Goal: Book appointment/travel/reservation

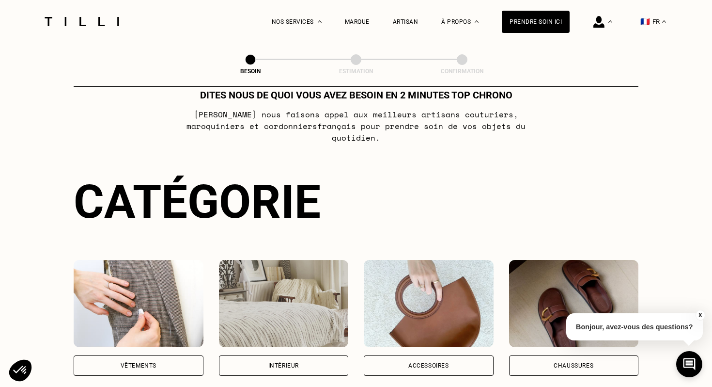
scroll to position [80, 0]
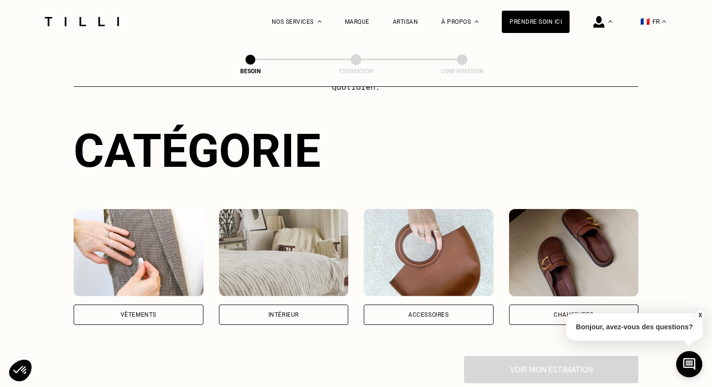
click at [127, 304] on div "Vêtements" at bounding box center [139, 314] width 130 height 20
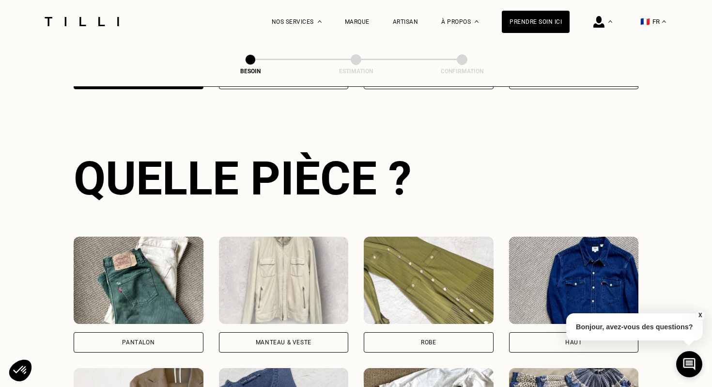
scroll to position [320, 0]
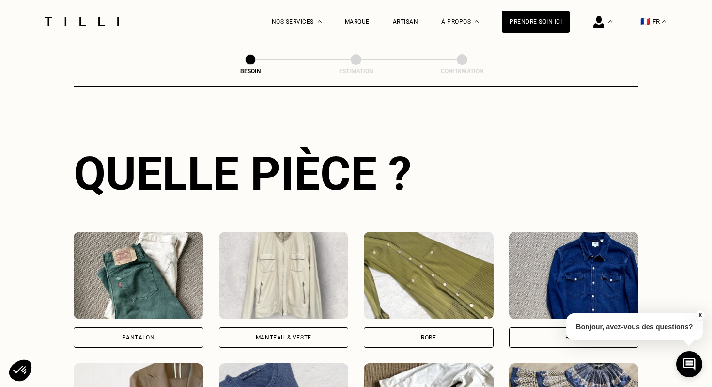
click at [136, 327] on div "Pantalon" at bounding box center [139, 337] width 130 height 20
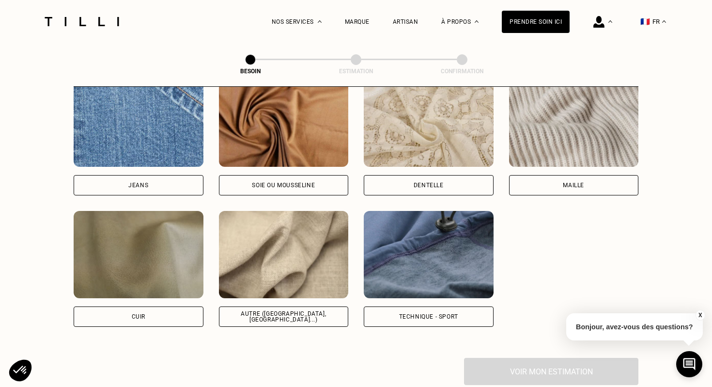
scroll to position [1209, 0]
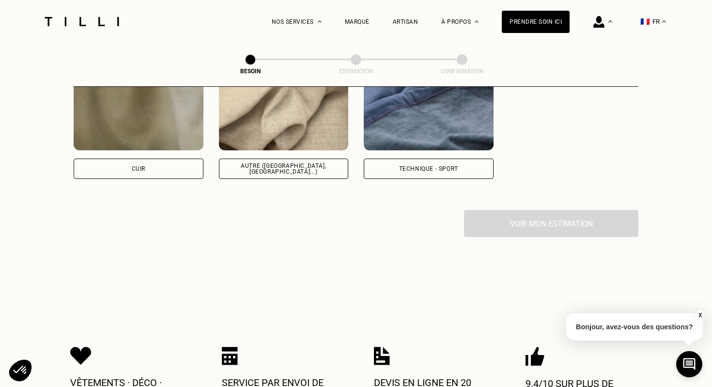
click at [286, 158] on div "Autre ([GEOGRAPHIC_DATA], [GEOGRAPHIC_DATA]...)" at bounding box center [284, 168] width 130 height 20
select select "FR"
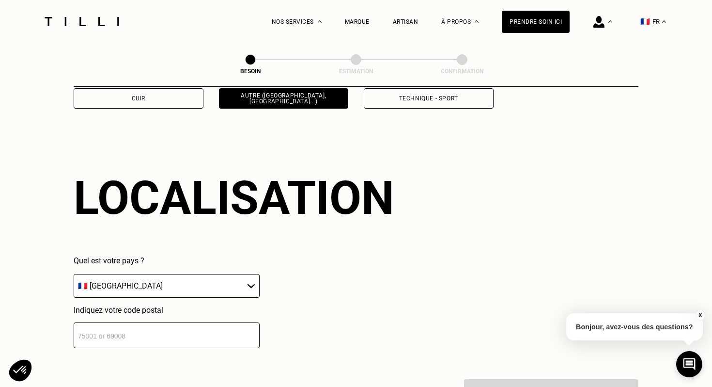
scroll to position [1299, 0]
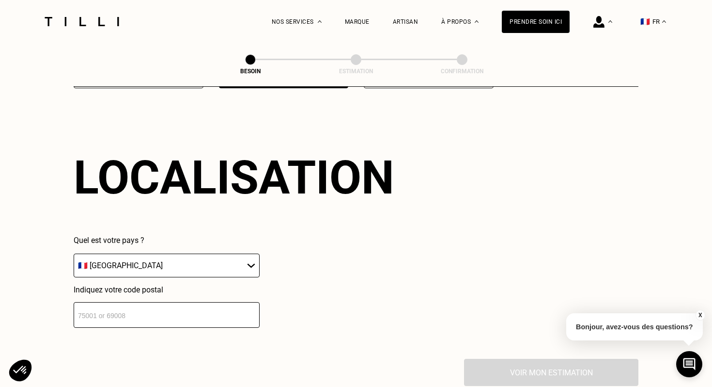
click at [210, 304] on input "number" at bounding box center [167, 315] width 186 height 26
type input "75011"
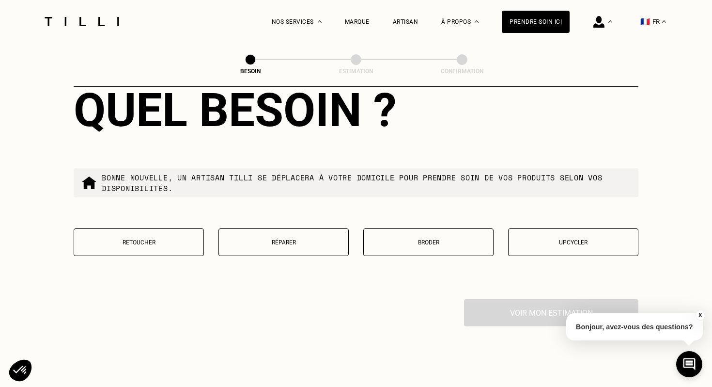
click at [166, 237] on button "Retoucher" at bounding box center [139, 242] width 130 height 28
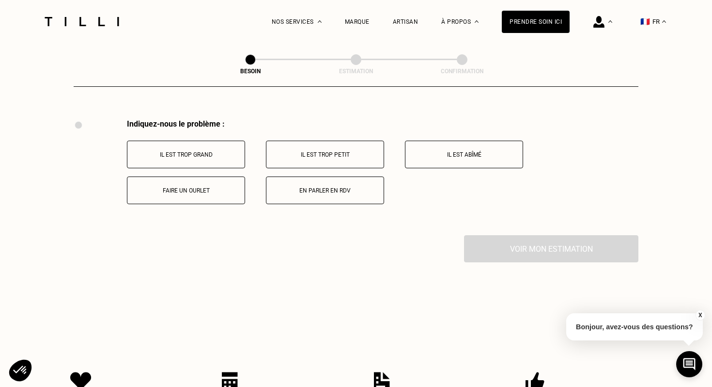
scroll to position [1787, 0]
click at [215, 194] on div "Indiquez-nous le problème : Il est trop grand Il est trop petit Il est abîmé Fa…" at bounding box center [356, 176] width 565 height 116
click at [217, 184] on button "Faire un ourlet" at bounding box center [186, 189] width 118 height 28
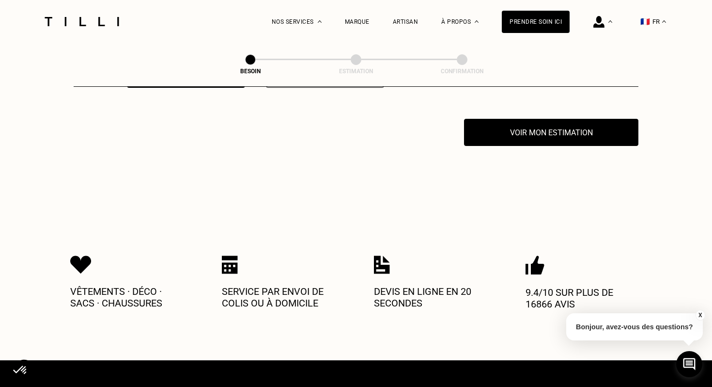
scroll to position [1902, 0]
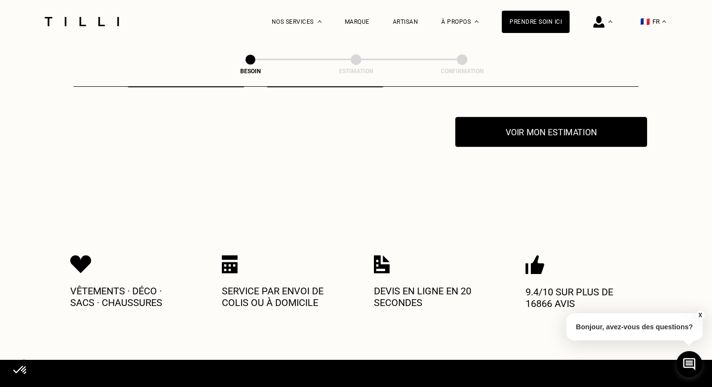
click at [541, 123] on button "Voir mon estimation" at bounding box center [551, 132] width 192 height 30
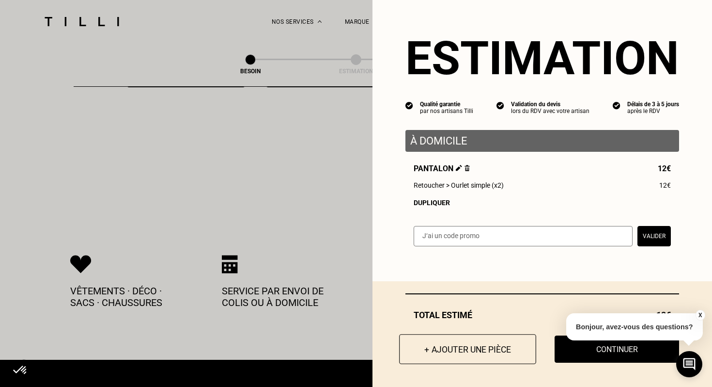
click at [433, 352] on button "+ Ajouter une pièce" at bounding box center [467, 349] width 137 height 30
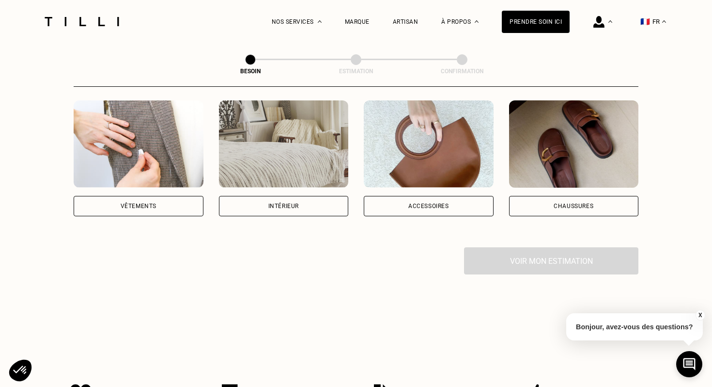
click at [161, 139] on img at bounding box center [139, 143] width 130 height 87
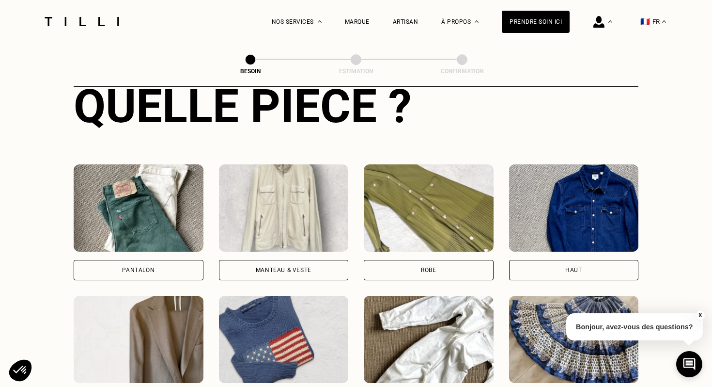
scroll to position [448, 0]
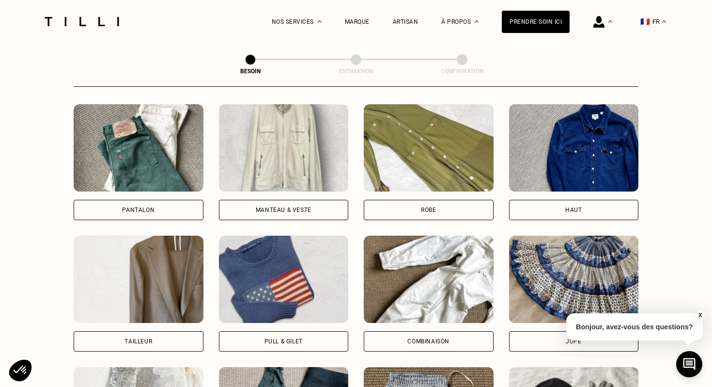
click at [373, 200] on div "Robe" at bounding box center [429, 210] width 130 height 20
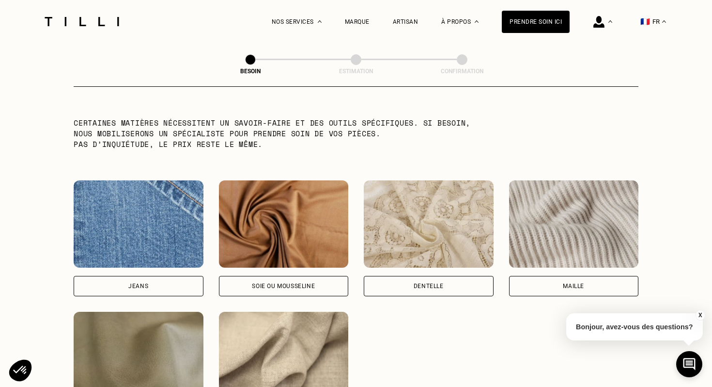
scroll to position [1043, 0]
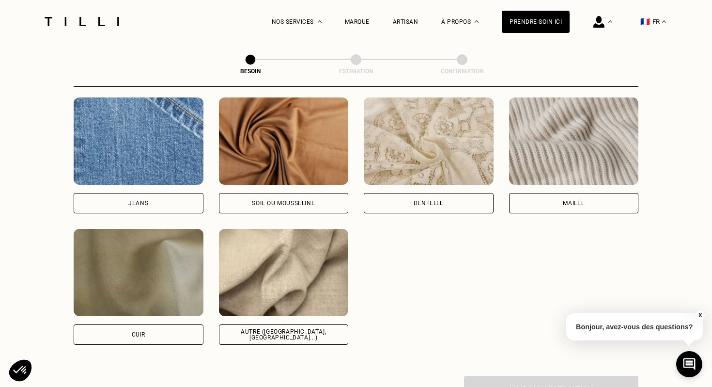
click at [270, 290] on img at bounding box center [284, 272] width 130 height 87
select select "FR"
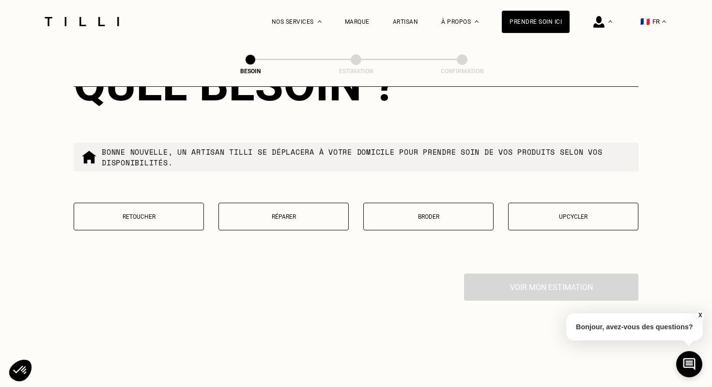
scroll to position [1637, 0]
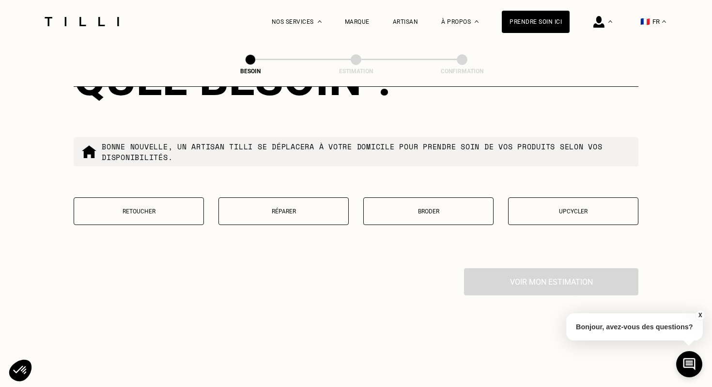
click at [171, 206] on button "Retoucher" at bounding box center [139, 211] width 130 height 28
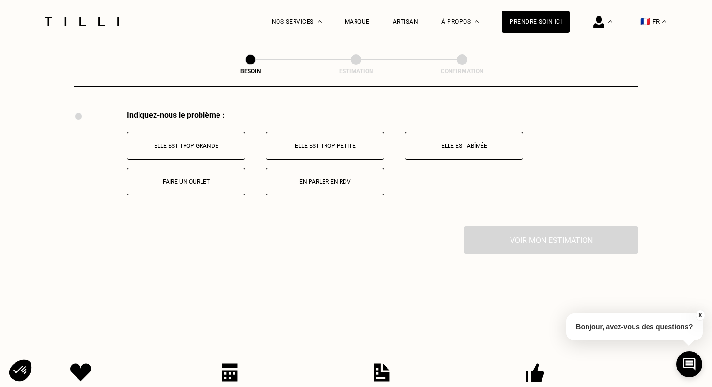
scroll to position [1791, 0]
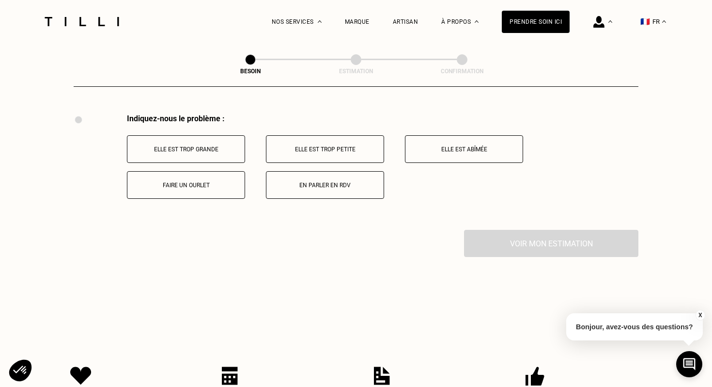
click at [214, 146] on p "Elle est trop grande" at bounding box center [186, 149] width 108 height 7
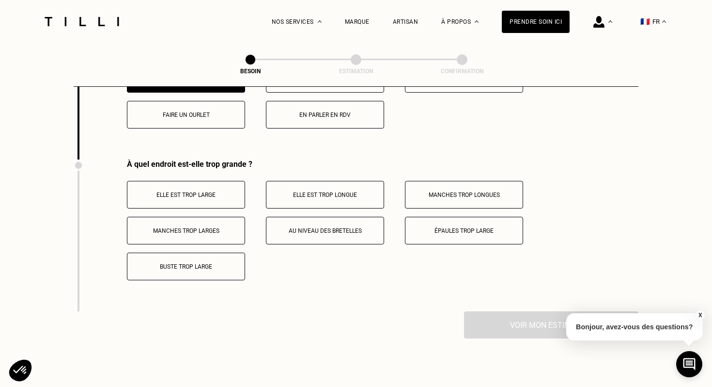
scroll to position [1807, 0]
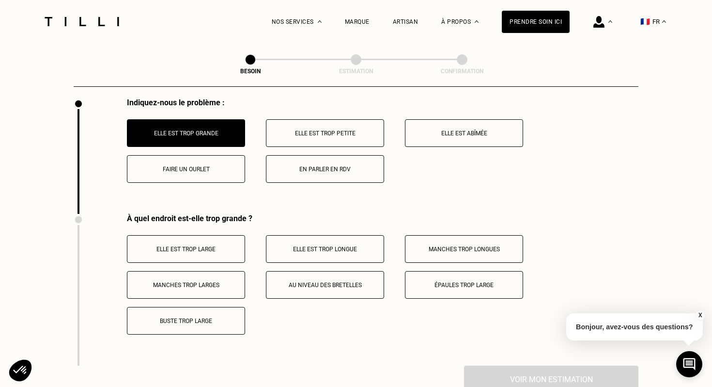
click at [227, 155] on button "Faire un ourlet" at bounding box center [186, 169] width 118 height 28
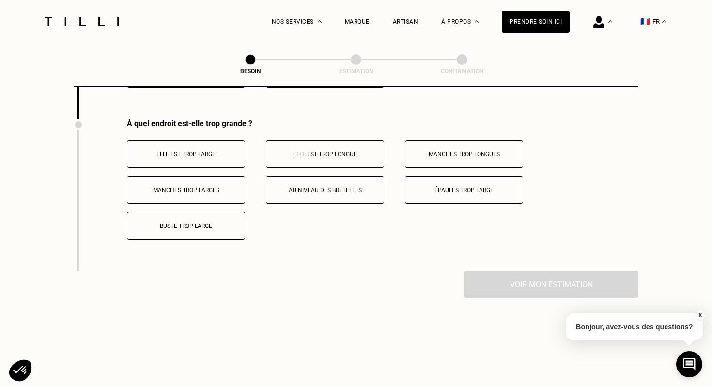
scroll to position [1902, 0]
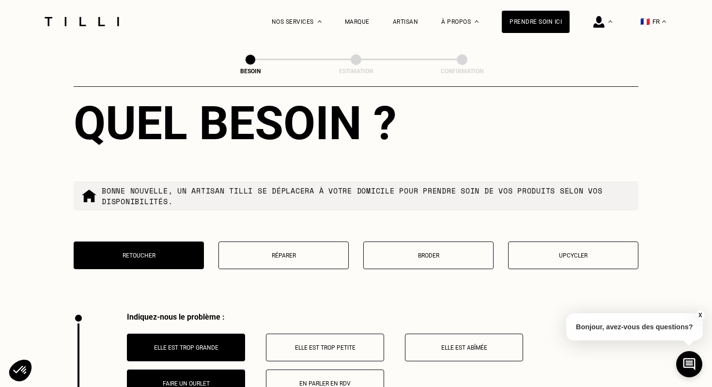
click at [198, 344] on button "Elle est trop grande" at bounding box center [186, 347] width 118 height 28
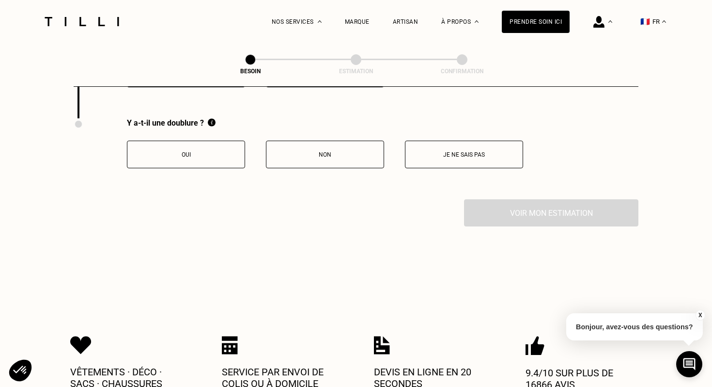
click at [359, 140] on button "Non" at bounding box center [325, 154] width 118 height 28
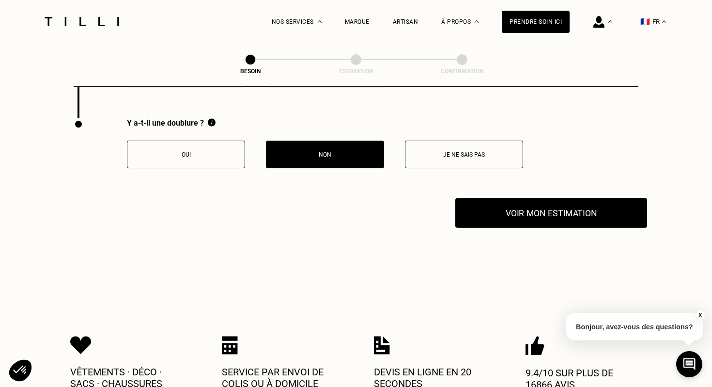
click at [515, 198] on button "Voir mon estimation" at bounding box center [551, 213] width 192 height 30
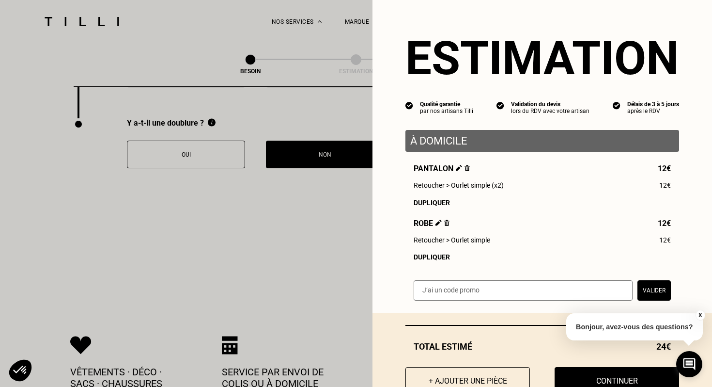
scroll to position [32, 0]
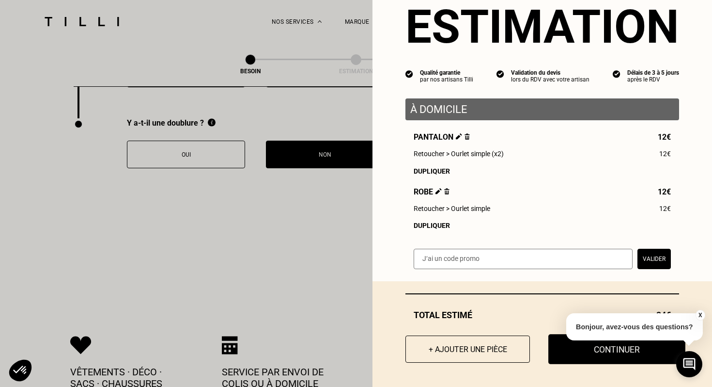
click at [612, 352] on button "Continuer" at bounding box center [616, 349] width 137 height 30
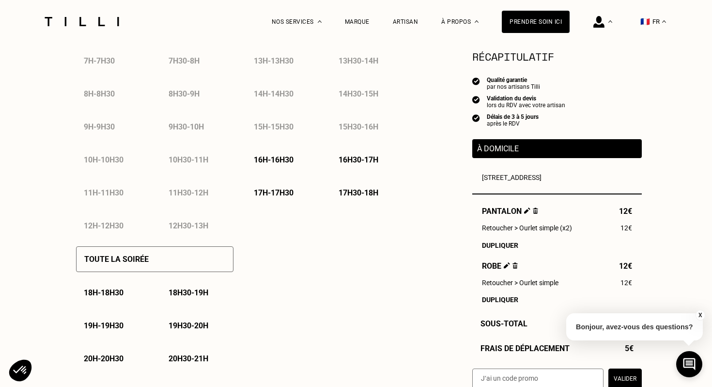
scroll to position [535, 0]
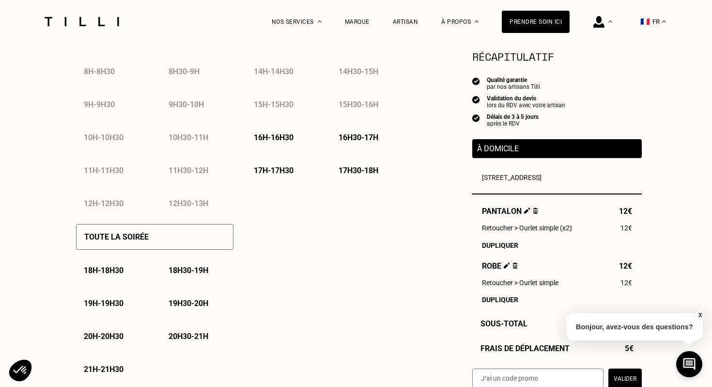
click at [183, 306] on p "19h30 - 20h" at bounding box center [189, 302] width 40 height 9
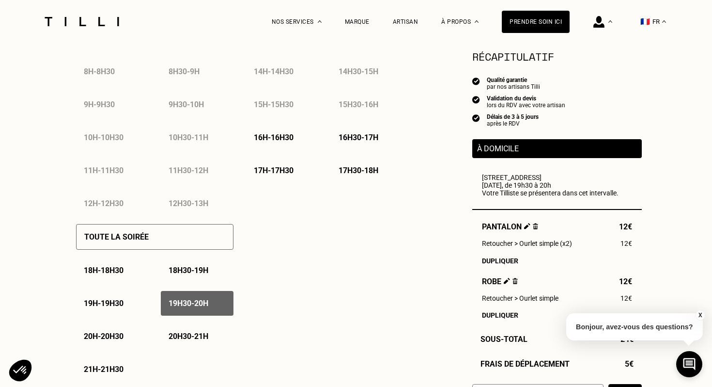
click at [95, 335] on p "20h - 20h30" at bounding box center [104, 335] width 40 height 9
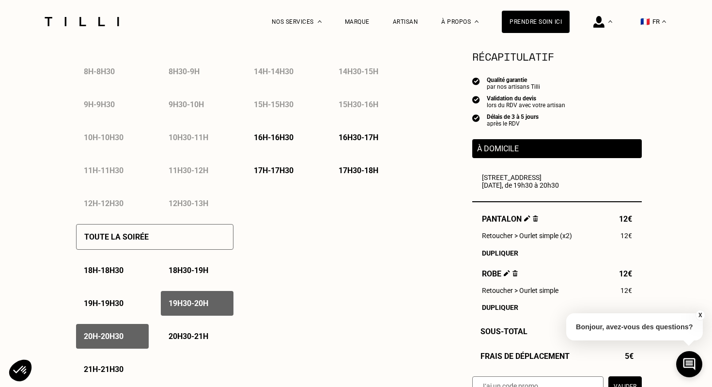
click at [195, 339] on p "20h30 - 21h" at bounding box center [189, 335] width 40 height 9
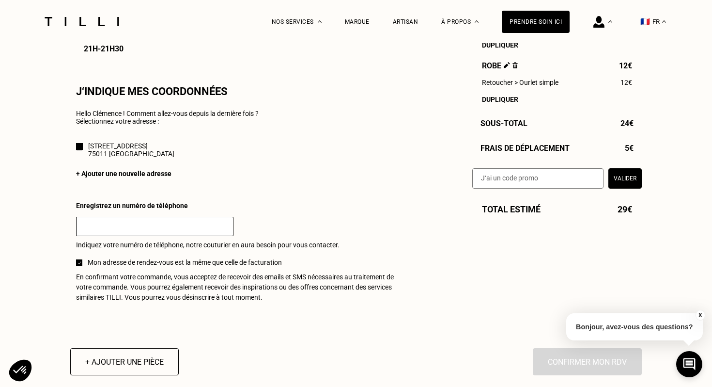
scroll to position [878, 0]
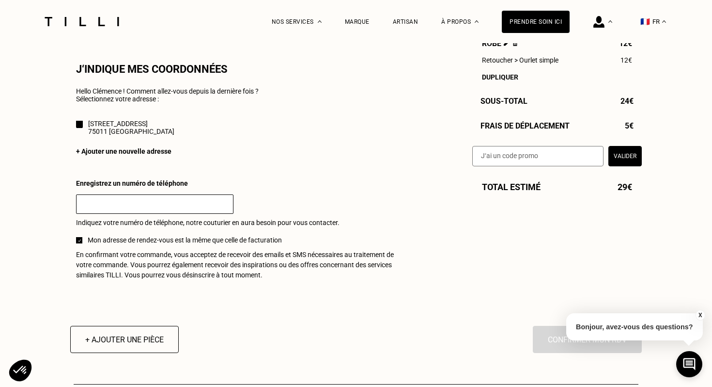
click at [196, 203] on input "text" at bounding box center [154, 203] width 157 height 19
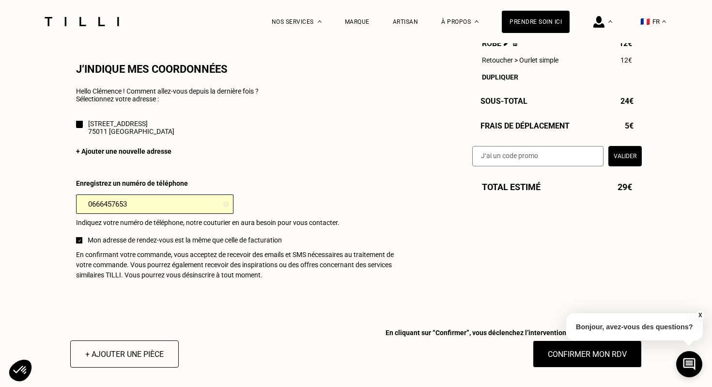
click at [198, 198] on input "0666457653" at bounding box center [154, 203] width 157 height 19
click at [197, 203] on input "0666457653" at bounding box center [154, 203] width 157 height 19
click at [174, 211] on input "0666457653" at bounding box center [154, 203] width 157 height 19
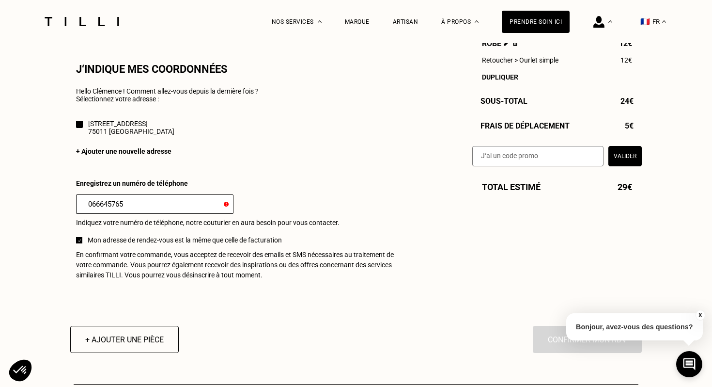
type input "0666457653"
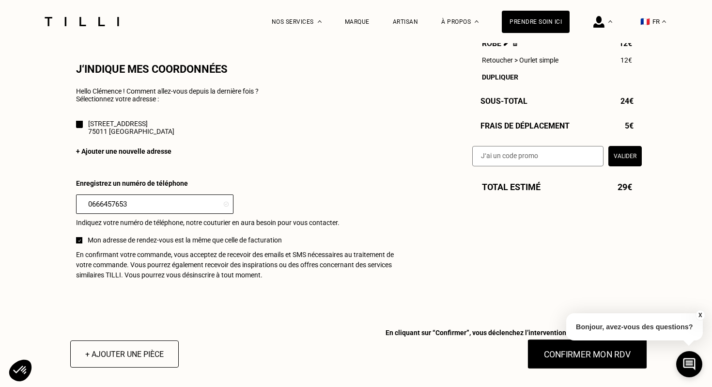
click at [570, 358] on button "Confirmer mon RDV" at bounding box center [588, 354] width 120 height 30
